Goal: Information Seeking & Learning: Learn about a topic

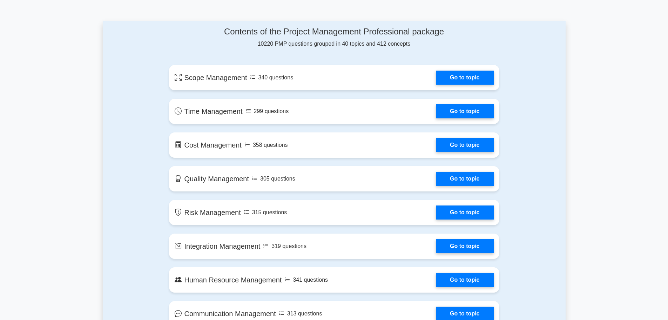
scroll to position [246, 0]
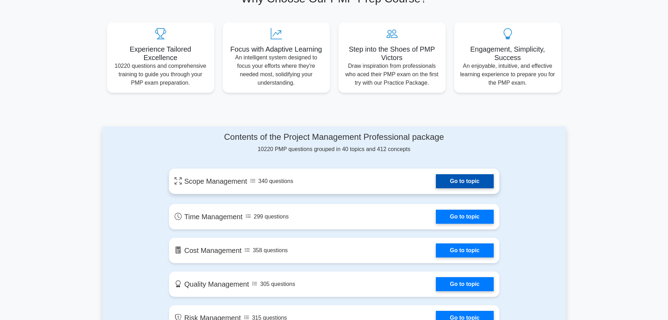
click at [459, 186] on link "Go to topic" at bounding box center [465, 181] width 58 height 14
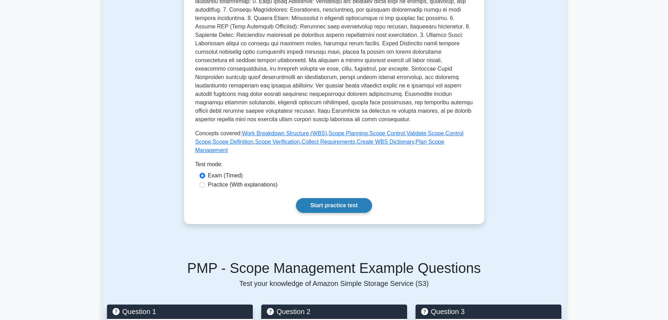
scroll to position [386, 0]
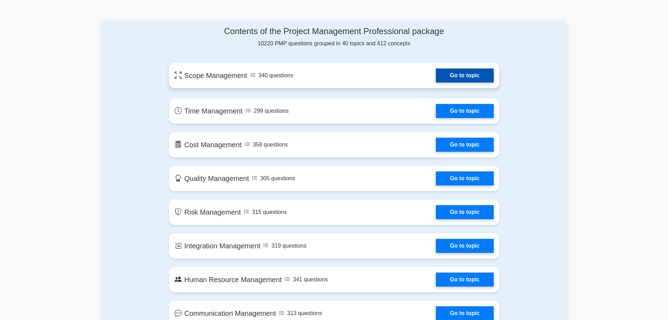
scroll to position [352, 0]
